Goal: Task Accomplishment & Management: Manage account settings

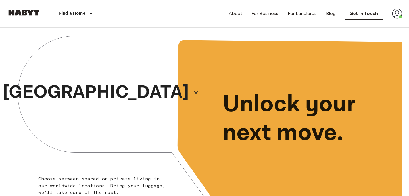
click at [399, 14] on img at bounding box center [397, 14] width 10 height 10
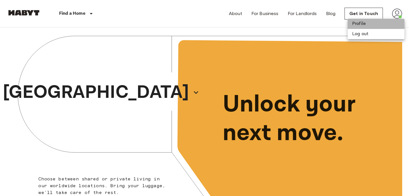
click at [388, 24] on li "Profile" at bounding box center [376, 24] width 57 height 10
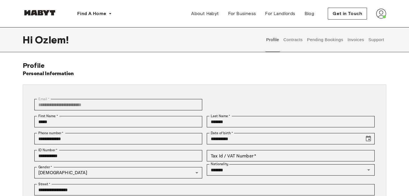
click at [319, 41] on button "Pending Bookings" at bounding box center [325, 39] width 38 height 25
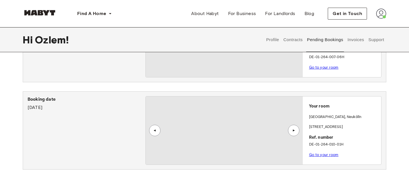
scroll to position [73, 0]
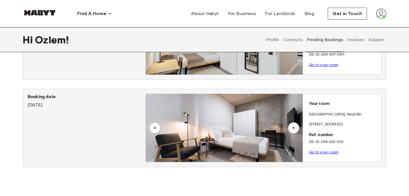
click at [319, 98] on div "Your room BERLIN , Neukölln Hermannstraße 14 Ref. number DE-01-264-010-01H Go t…" at bounding box center [342, 126] width 78 height 65
click at [293, 124] on div "▲" at bounding box center [293, 127] width 11 height 11
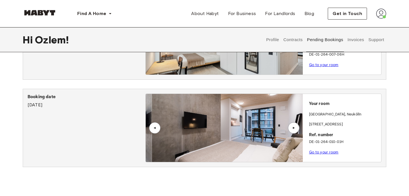
click at [293, 124] on div "▲" at bounding box center [293, 127] width 11 height 11
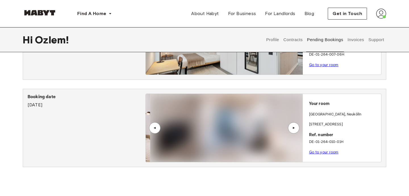
click at [293, 124] on div "▲" at bounding box center [293, 127] width 11 height 11
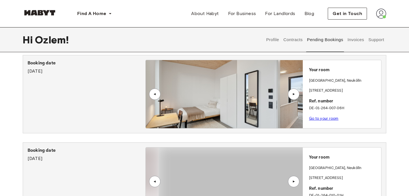
scroll to position [14, 0]
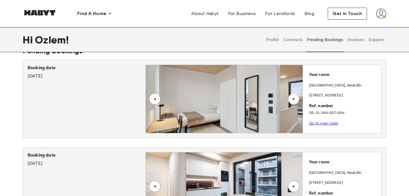
click at [299, 38] on button "Contracts" at bounding box center [293, 39] width 21 height 25
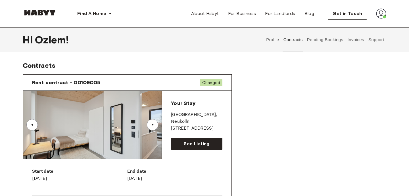
click at [154, 126] on div "▲" at bounding box center [153, 124] width 6 height 3
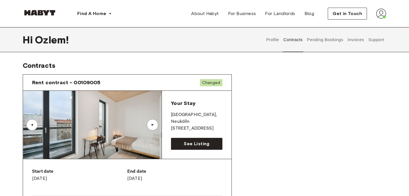
click at [154, 125] on div "▲" at bounding box center [153, 124] width 6 height 3
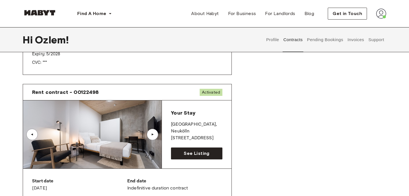
click at [207, 93] on span "Activated" at bounding box center [211, 92] width 23 height 7
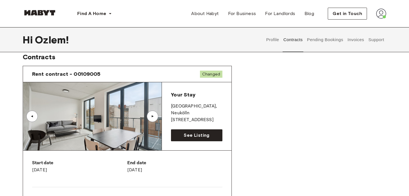
scroll to position [9, 0]
click at [149, 115] on div "▲" at bounding box center [152, 116] width 11 height 11
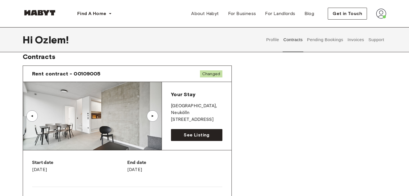
click at [149, 116] on div "▲" at bounding box center [152, 116] width 11 height 11
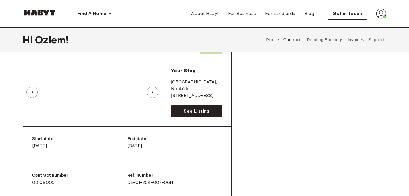
scroll to position [34, 0]
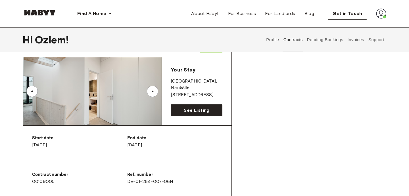
click at [220, 92] on p "Hermannstraße 14" at bounding box center [196, 95] width 51 height 7
click at [212, 118] on div "Your Stay BERLIN , Neukölln Hermannstraße 14 See Listing" at bounding box center [197, 91] width 70 height 68
click at [211, 111] on link "See Listing" at bounding box center [196, 111] width 51 height 12
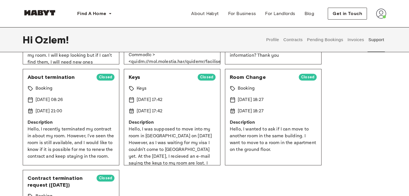
scroll to position [131, 0]
click at [55, 98] on p "8 Aug 2025 08:26" at bounding box center [49, 99] width 27 height 7
click at [101, 78] on span "Closed" at bounding box center [106, 77] width 18 height 6
click at [40, 81] on div "About termination Closed Booking 8 Aug 2025 08:26 13 Aug 2025 21:00 Description…" at bounding box center [71, 117] width 97 height 97
click at [47, 78] on span "About termination" at bounding box center [60, 77] width 64 height 7
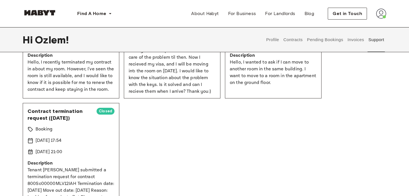
scroll to position [208, 0]
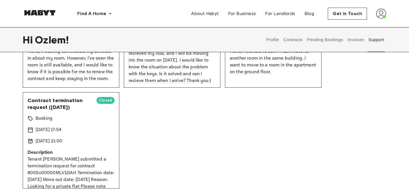
click at [62, 139] on p "21 Jun 2025 21:00" at bounding box center [49, 141] width 27 height 7
click at [71, 176] on p "Tenant Ozlem Ozdemir submitted a termination request for contract 800Sc00000MLV…" at bounding box center [71, 186] width 87 height 61
click at [71, 177] on p "Tenant Ozlem Ozdemir submitted a termination request for contract 800Sc00000MLV…" at bounding box center [71, 186] width 87 height 61
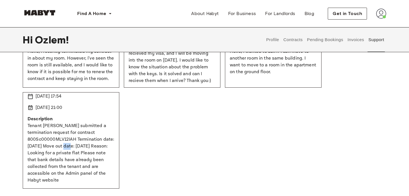
scroll to position [0, 0]
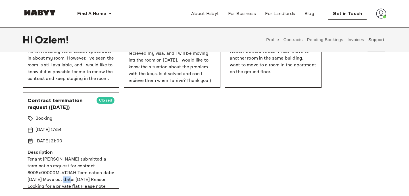
click at [75, 160] on p "Tenant Ozlem Ozdemir submitted a termination request for contract 800Sc00000MLV…" at bounding box center [71, 186] width 87 height 61
click at [93, 97] on div "Contract termination request (2025-09-30) Closed" at bounding box center [71, 104] width 87 height 14
click at [121, 95] on div "Keys Open Keys 14 Sep 2025 22:03 In progress Description I can’t find my keys. …" at bounding box center [205, 39] width 364 height 299
click at [98, 104] on div "Contract termination request (2025-09-30) Closed" at bounding box center [71, 104] width 87 height 14
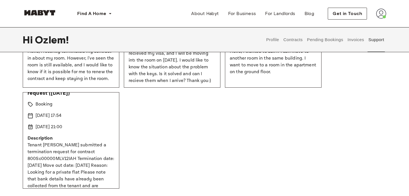
click at [351, 47] on button "Invoices" at bounding box center [356, 39] width 18 height 25
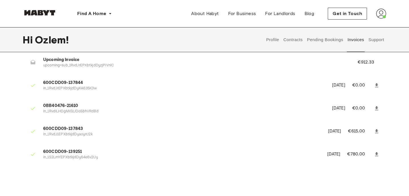
click at [325, 34] on button "Pending Bookings" at bounding box center [325, 39] width 38 height 25
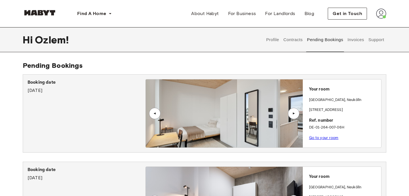
click at [305, 41] on div "Profile Contracts Pending Bookings Invoices Support" at bounding box center [325, 39] width 122 height 25
click at [301, 41] on button "Contracts" at bounding box center [293, 39] width 21 height 25
drag, startPoint x: 212, startPoint y: 104, endPoint x: 164, endPoint y: 74, distance: 56.4
click at [164, 74] on div "Booking date March 7th, 2025 ▲ ▲ Your room BERLIN , Neukölln Hermannstraße 14 R…" at bounding box center [205, 113] width 364 height 78
click at [290, 109] on div "▲" at bounding box center [293, 113] width 11 height 11
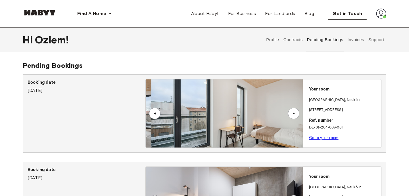
click at [290, 110] on div "▲" at bounding box center [293, 113] width 11 height 11
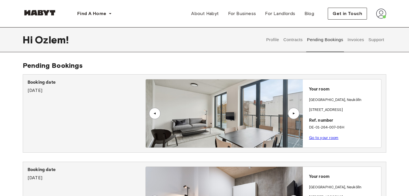
click at [286, 44] on button "Contracts" at bounding box center [293, 39] width 21 height 25
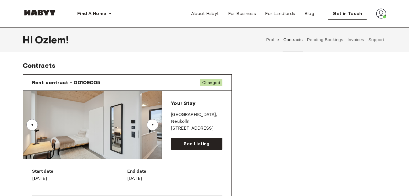
click at [272, 41] on button "Profile" at bounding box center [273, 39] width 14 height 25
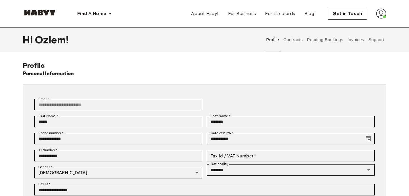
click at [373, 40] on button "Support" at bounding box center [376, 39] width 17 height 25
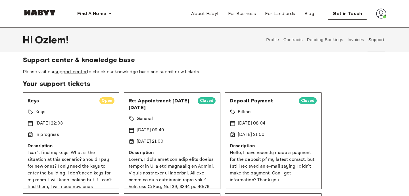
scroll to position [5, 0]
click at [77, 71] on link "support center" at bounding box center [71, 71] width 32 height 5
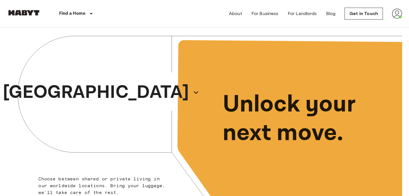
click at [404, 11] on nav "Find a Home Europe Amsterdam Berlin Brussels Cologne Dusseldorf Frankfurt Graz …" at bounding box center [204, 13] width 409 height 27
click at [401, 13] on img at bounding box center [397, 14] width 10 height 10
click at [386, 23] on li "Profile" at bounding box center [376, 24] width 57 height 10
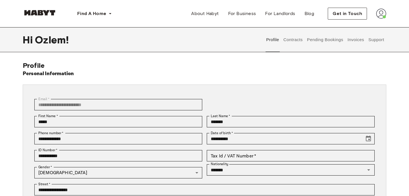
click at [290, 41] on button "Contracts" at bounding box center [293, 39] width 21 height 25
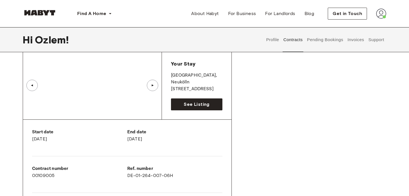
scroll to position [41, 0]
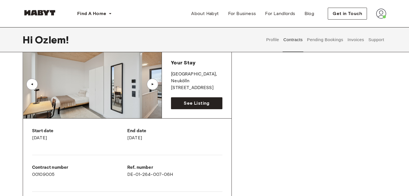
click at [160, 80] on img at bounding box center [92, 84] width 139 height 68
click at [155, 79] on div "▲" at bounding box center [152, 84] width 11 height 11
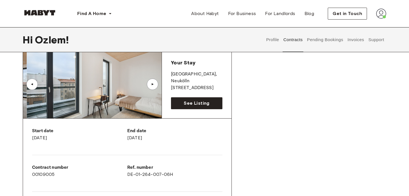
click at [154, 80] on div "▲" at bounding box center [152, 84] width 11 height 11
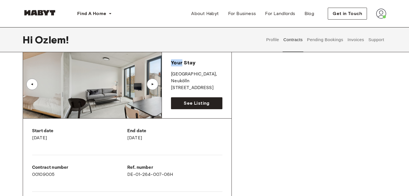
click at [154, 80] on div "▲" at bounding box center [152, 84] width 11 height 11
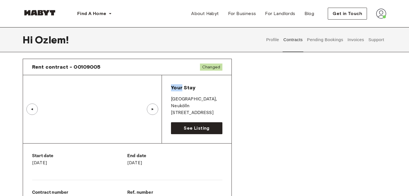
scroll to position [0, 0]
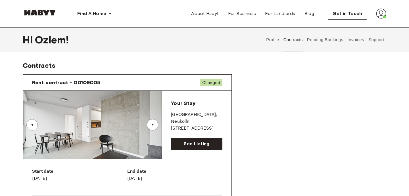
click at [191, 115] on p "[GEOGRAPHIC_DATA] , [GEOGRAPHIC_DATA]" at bounding box center [196, 119] width 51 height 14
drag, startPoint x: 193, startPoint y: 117, endPoint x: 186, endPoint y: 115, distance: 7.0
click at [186, 115] on p "BERLIN , Neukölln" at bounding box center [196, 119] width 51 height 14
click at [155, 122] on div "▲" at bounding box center [152, 124] width 11 height 11
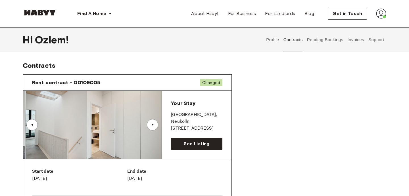
click at [155, 121] on div "▲" at bounding box center [152, 124] width 11 height 11
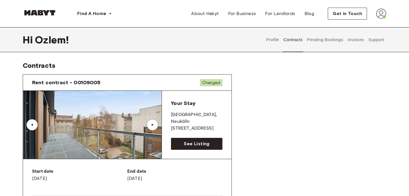
drag, startPoint x: 164, startPoint y: 184, endPoint x: 159, endPoint y: 174, distance: 11.2
click at [159, 174] on div "End date [DATE]" at bounding box center [174, 177] width 95 height 18
click at [159, 174] on p "End date" at bounding box center [174, 171] width 95 height 7
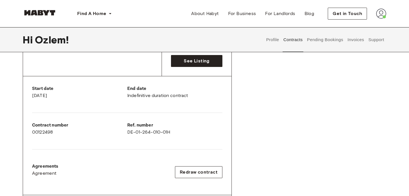
scroll to position [425, 0]
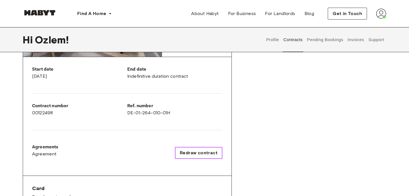
click at [207, 153] on span "Redraw contract" at bounding box center [199, 153] width 38 height 7
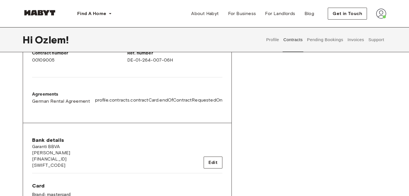
scroll to position [154, 0]
click at [145, 154] on div "Bank details Garanti BBVA Özlem Özdemir TR470006200008800009061175 TGBATRISXXX …" at bounding box center [127, 154] width 190 height 32
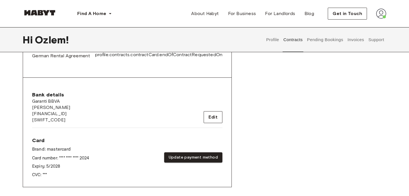
scroll to position [176, 0]
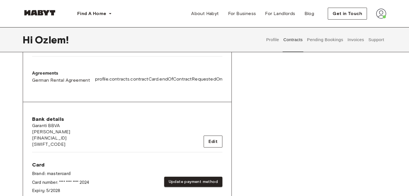
click at [365, 38] on div "Profile Contracts Pending Bookings Invoices Support" at bounding box center [325, 39] width 122 height 25
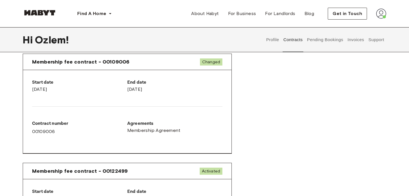
scroll to position [0, 0]
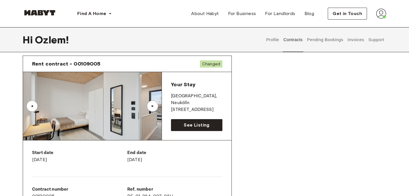
scroll to position [8, 0]
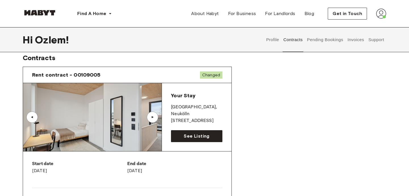
click at [267, 39] on button "Profile" at bounding box center [273, 39] width 14 height 25
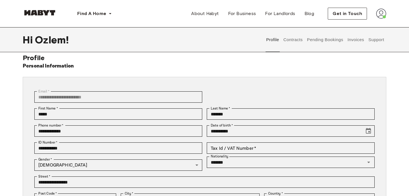
click at [295, 37] on button "Contracts" at bounding box center [293, 39] width 21 height 25
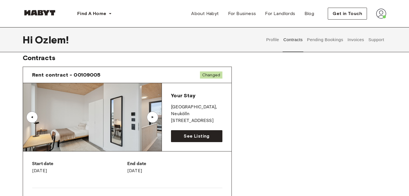
scroll to position [26, 0]
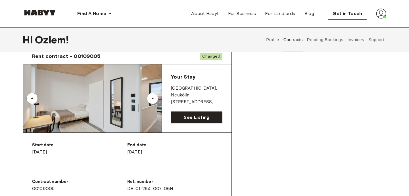
click at [157, 104] on img at bounding box center [92, 98] width 139 height 68
click at [151, 100] on div "▲" at bounding box center [153, 98] width 6 height 3
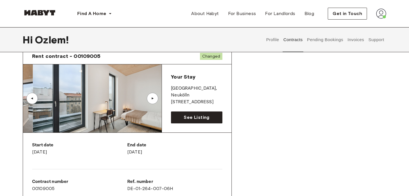
click at [152, 100] on div "▲" at bounding box center [153, 98] width 6 height 3
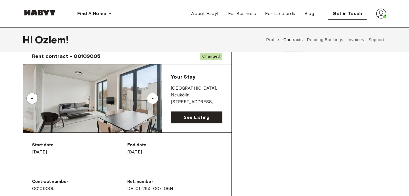
click at [152, 100] on div "▲" at bounding box center [153, 98] width 6 height 3
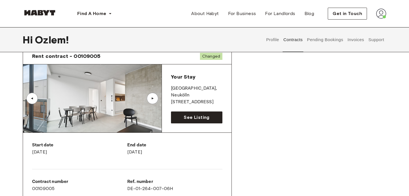
click at [152, 100] on div "▲" at bounding box center [153, 98] width 6 height 3
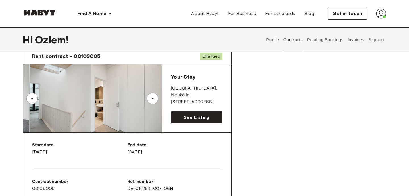
click at [152, 100] on div "▲" at bounding box center [153, 98] width 6 height 3
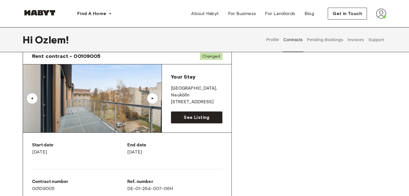
click at [152, 100] on div "▲" at bounding box center [153, 98] width 6 height 3
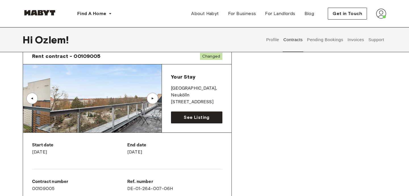
click at [152, 100] on div "▲" at bounding box center [153, 98] width 6 height 3
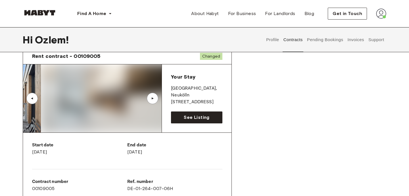
click at [152, 100] on div "▲" at bounding box center [153, 98] width 6 height 3
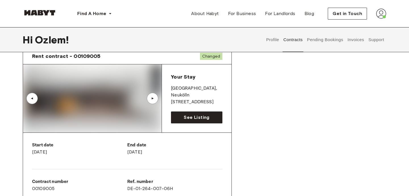
click at [166, 159] on div "End date October 31st, 2025" at bounding box center [174, 151] width 95 height 18
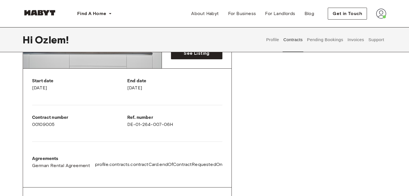
scroll to position [0, 0]
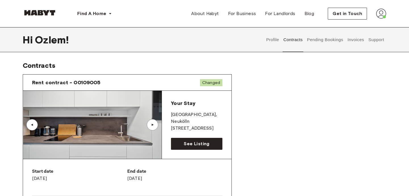
click at [153, 127] on div "▲" at bounding box center [152, 124] width 11 height 11
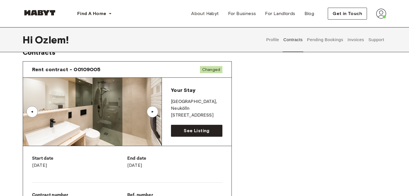
scroll to position [9, 0]
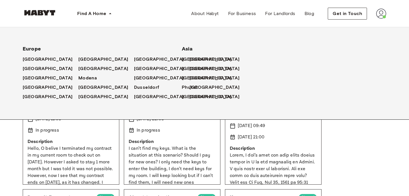
scroll to position [5, 0]
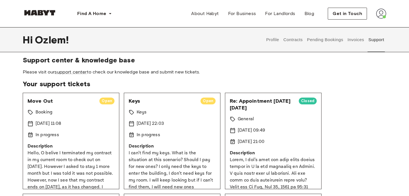
click at [67, 136] on div "In progress" at bounding box center [71, 135] width 87 height 7
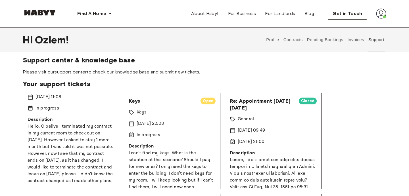
scroll to position [0, 0]
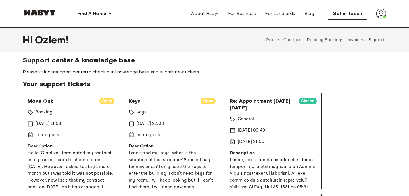
click at [106, 104] on div "Open" at bounding box center [106, 101] width 15 height 7
click at [102, 101] on span "Open" at bounding box center [106, 101] width 15 height 6
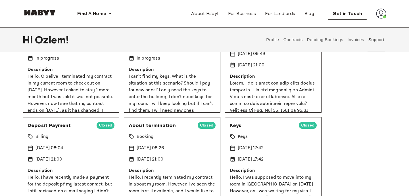
scroll to position [21, 0]
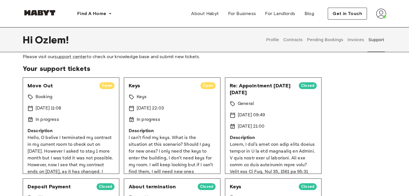
click at [70, 97] on div "Booking" at bounding box center [71, 97] width 87 height 7
click at [104, 88] on span "Open" at bounding box center [106, 86] width 15 height 6
click at [106, 87] on span "Open" at bounding box center [106, 86] width 15 height 6
drag, startPoint x: 106, startPoint y: 87, endPoint x: 101, endPoint y: 87, distance: 5.1
click at [106, 87] on span "Open" at bounding box center [106, 86] width 15 height 6
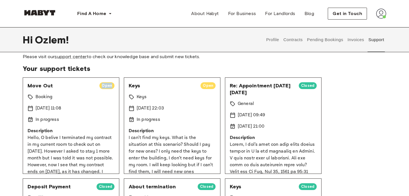
click at [101, 87] on span "Open" at bounding box center [106, 86] width 15 height 6
click at [58, 93] on div "Move Out Open Booking 15 Sep 2025 11:08 In progress Description Hello, O belive…" at bounding box center [71, 126] width 97 height 97
drag, startPoint x: 58, startPoint y: 92, endPoint x: 35, endPoint y: 86, distance: 23.2
click at [36, 86] on div "Move Out Open Booking 15 Sep 2025 11:08 In progress Description Hello, O belive…" at bounding box center [71, 126] width 97 height 97
click at [35, 86] on span "Move Out" at bounding box center [61, 85] width 67 height 7
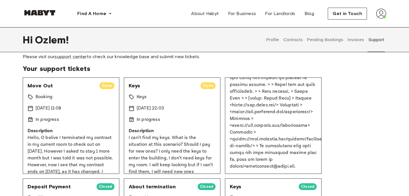
scroll to position [177, 0]
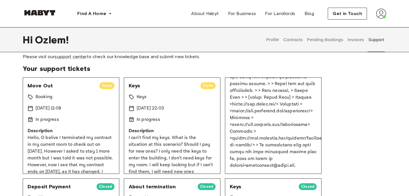
click at [102, 135] on p "Hello, O belive I terminated my contract in my current room to check out on [DA…" at bounding box center [71, 165] width 87 height 61
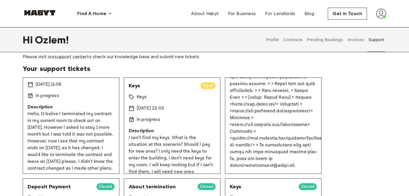
scroll to position [34, 0]
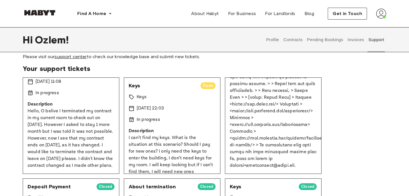
click at [71, 54] on link "support center" at bounding box center [71, 56] width 32 height 5
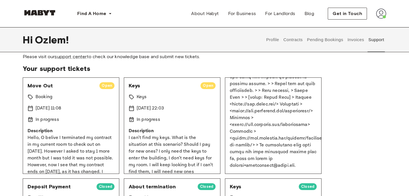
click at [87, 147] on p "Hello, O belive I terminated my contract in my current room to check out on [DA…" at bounding box center [71, 165] width 87 height 61
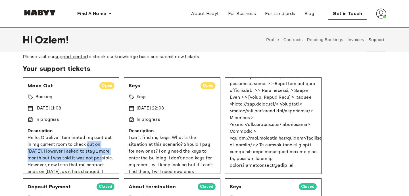
drag, startPoint x: 86, startPoint y: 147, endPoint x: 84, endPoint y: 156, distance: 9.1
click at [86, 156] on p "Hello, O belive I terminated my contract in my current room to check out on [DA…" at bounding box center [71, 165] width 87 height 61
click at [84, 156] on p "Hello, O belive I terminated my contract in my current room to check out on 30t…" at bounding box center [71, 165] width 87 height 61
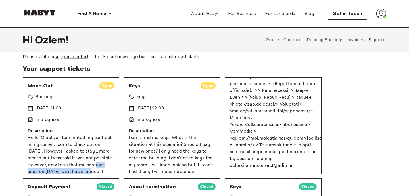
drag, startPoint x: 89, startPoint y: 170, endPoint x: 89, endPoint y: 156, distance: 14.2
click at [89, 162] on p "Hello, O belive I terminated my contract in my current room to check out on 30t…" at bounding box center [71, 165] width 87 height 61
click at [89, 156] on p "Hello, O belive I terminated my contract in my current room to check out on 30t…" at bounding box center [71, 165] width 87 height 61
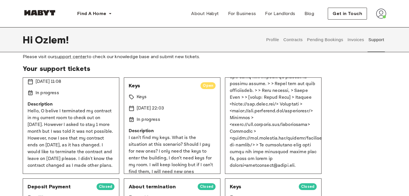
scroll to position [33, 0]
drag, startPoint x: 89, startPoint y: 156, endPoint x: 89, endPoint y: 145, distance: 10.5
click at [89, 145] on p "Hello, O belive I terminated my contract in my current room to check out on 30t…" at bounding box center [71, 138] width 87 height 61
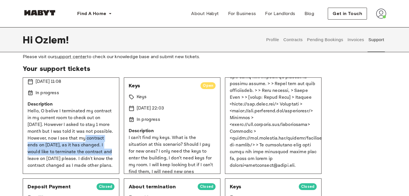
drag, startPoint x: 89, startPoint y: 145, endPoint x: 78, endPoint y: 132, distance: 17.0
click at [78, 132] on p "Hello, O belive I terminated my contract in my current room to check out on 30t…" at bounding box center [71, 138] width 87 height 61
drag, startPoint x: 78, startPoint y: 132, endPoint x: 78, endPoint y: 146, distance: 13.6
click at [78, 147] on p "Hello, O belive I terminated my contract in my current room to check out on 30t…" at bounding box center [71, 138] width 87 height 61
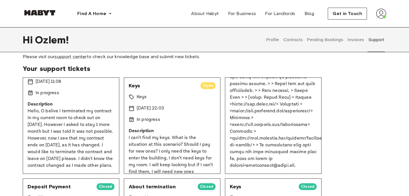
click at [78, 146] on p "Hello, O belive I terminated my contract in my current room to check out on 30t…" at bounding box center [71, 138] width 87 height 61
drag, startPoint x: 82, startPoint y: 172, endPoint x: 82, endPoint y: 150, distance: 21.3
click at [82, 151] on div "Move Out Open Booking 15 Sep 2025 11:08 In progress Description Hello, O belive…" at bounding box center [71, 126] width 97 height 97
click at [82, 150] on p "Hello, O belive I terminated my contract in my current room to check out on 30t…" at bounding box center [71, 138] width 87 height 61
drag, startPoint x: 82, startPoint y: 153, endPoint x: 82, endPoint y: 144, distance: 8.8
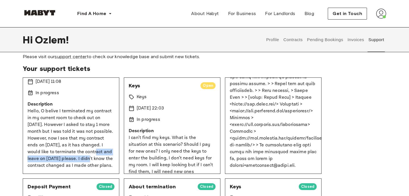
click at [82, 144] on p "Hello, O belive I terminated my contract in my current room to check out on 30t…" at bounding box center [71, 138] width 87 height 61
drag, startPoint x: 85, startPoint y: 169, endPoint x: 85, endPoint y: 165, distance: 3.7
click at [85, 165] on p "Hello, O belive I terminated my contract in my current room to check out on 30t…" at bounding box center [71, 138] width 87 height 61
click at [85, 164] on p "Hello, O belive I terminated my contract in my current room to check out on 30t…" at bounding box center [71, 138] width 87 height 61
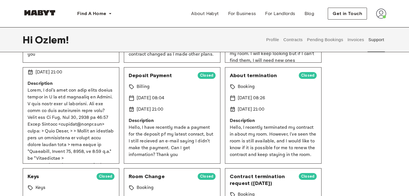
scroll to position [137, 0]
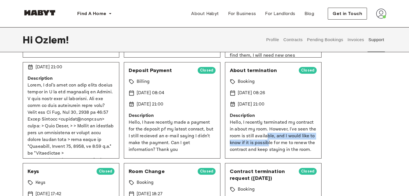
drag, startPoint x: 267, startPoint y: 144, endPoint x: 267, endPoint y: 136, distance: 7.7
click at [267, 136] on p "Hello, I recently terminated my contract in about my room. However, I've seen t…" at bounding box center [273, 136] width 87 height 34
click at [267, 137] on p "Hello, I recently terminated my contract in about my room. However, I've seen t…" at bounding box center [273, 136] width 87 height 34
click at [267, 142] on p "Hello, I recently terminated my contract in about my room. However, I've seen t…" at bounding box center [273, 136] width 87 height 34
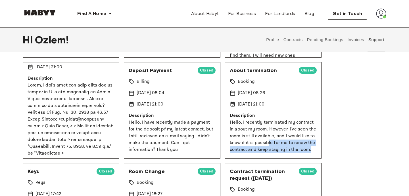
drag, startPoint x: 267, startPoint y: 142, endPoint x: 271, endPoint y: 160, distance: 18.1
click at [271, 160] on div "Move out Open Booking [DATE] 12:00 In progress Description Hello, I just sent y…" at bounding box center [205, 110] width 364 height 299
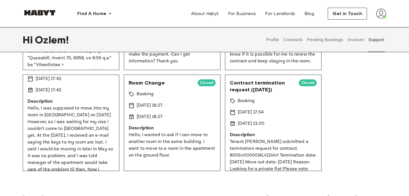
scroll to position [0, 0]
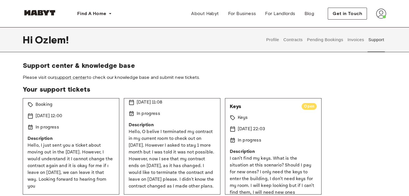
click at [320, 44] on button "Pending Bookings" at bounding box center [325, 39] width 38 height 25
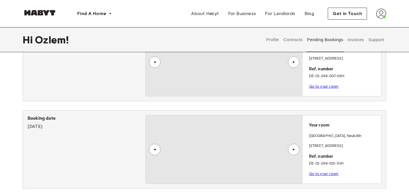
scroll to position [51, 0]
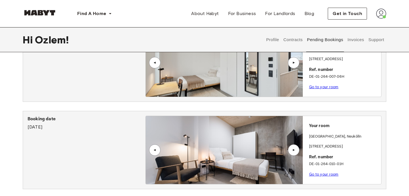
click at [350, 41] on button "Invoices" at bounding box center [356, 39] width 18 height 25
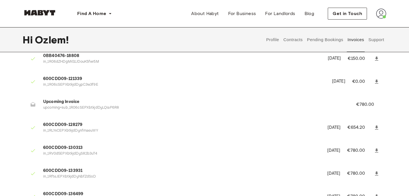
click at [294, 38] on button "Contracts" at bounding box center [293, 39] width 21 height 25
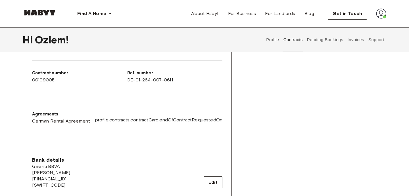
scroll to position [151, 0]
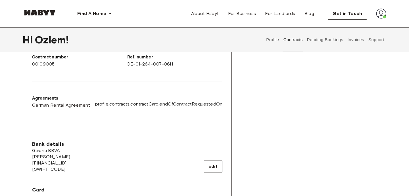
click at [143, 105] on span "profile.contracts.contractCard.endOfContractRequestedOn" at bounding box center [158, 104] width 127 height 6
click at [72, 101] on p "Agreements" at bounding box center [61, 98] width 58 height 7
drag, startPoint x: 54, startPoint y: 100, endPoint x: 72, endPoint y: 120, distance: 27.8
click at [53, 100] on p "Agreements" at bounding box center [61, 98] width 58 height 7
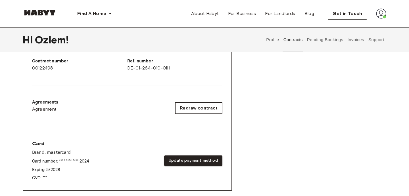
scroll to position [450, 0]
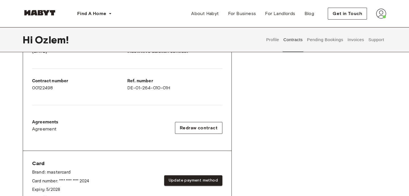
click at [43, 122] on p "Agreements" at bounding box center [45, 122] width 26 height 7
click at [44, 130] on span "Agreement" at bounding box center [44, 129] width 25 height 7
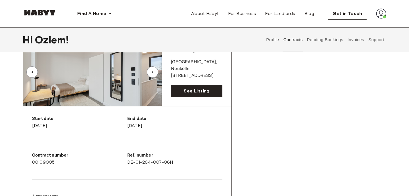
scroll to position [0, 0]
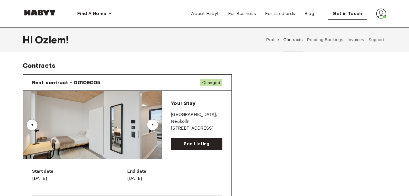
click at [41, 18] on div at bounding box center [40, 13] width 34 height 19
click at [44, 11] on img at bounding box center [40, 13] width 34 height 6
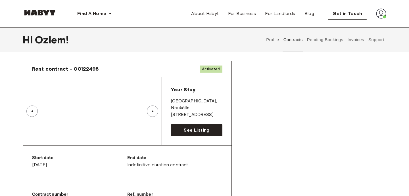
scroll to position [514, 0]
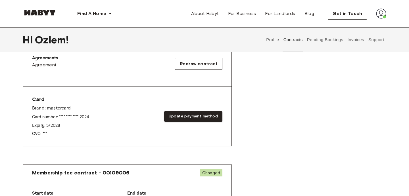
click at [128, 145] on div "Card Brand: mastercard Card number: **** **** **** 2024 Expiry: 5 / 2028 CVC: *…" at bounding box center [127, 116] width 209 height 59
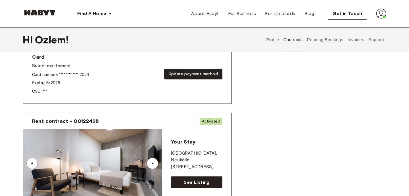
scroll to position [0, 0]
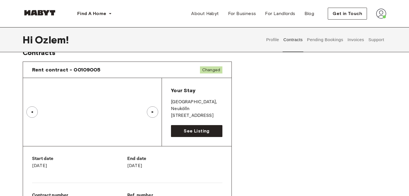
scroll to position [4, 0]
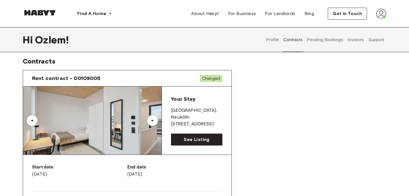
click at [203, 77] on span "Changed" at bounding box center [211, 78] width 22 height 7
click at [216, 85] on div "Rent contract - 00109005 Changed" at bounding box center [127, 78] width 209 height 16
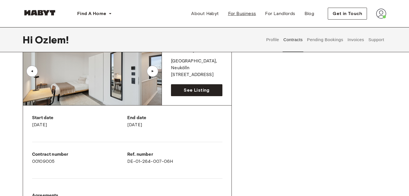
scroll to position [34, 0]
